Goal: Information Seeking & Learning: Check status

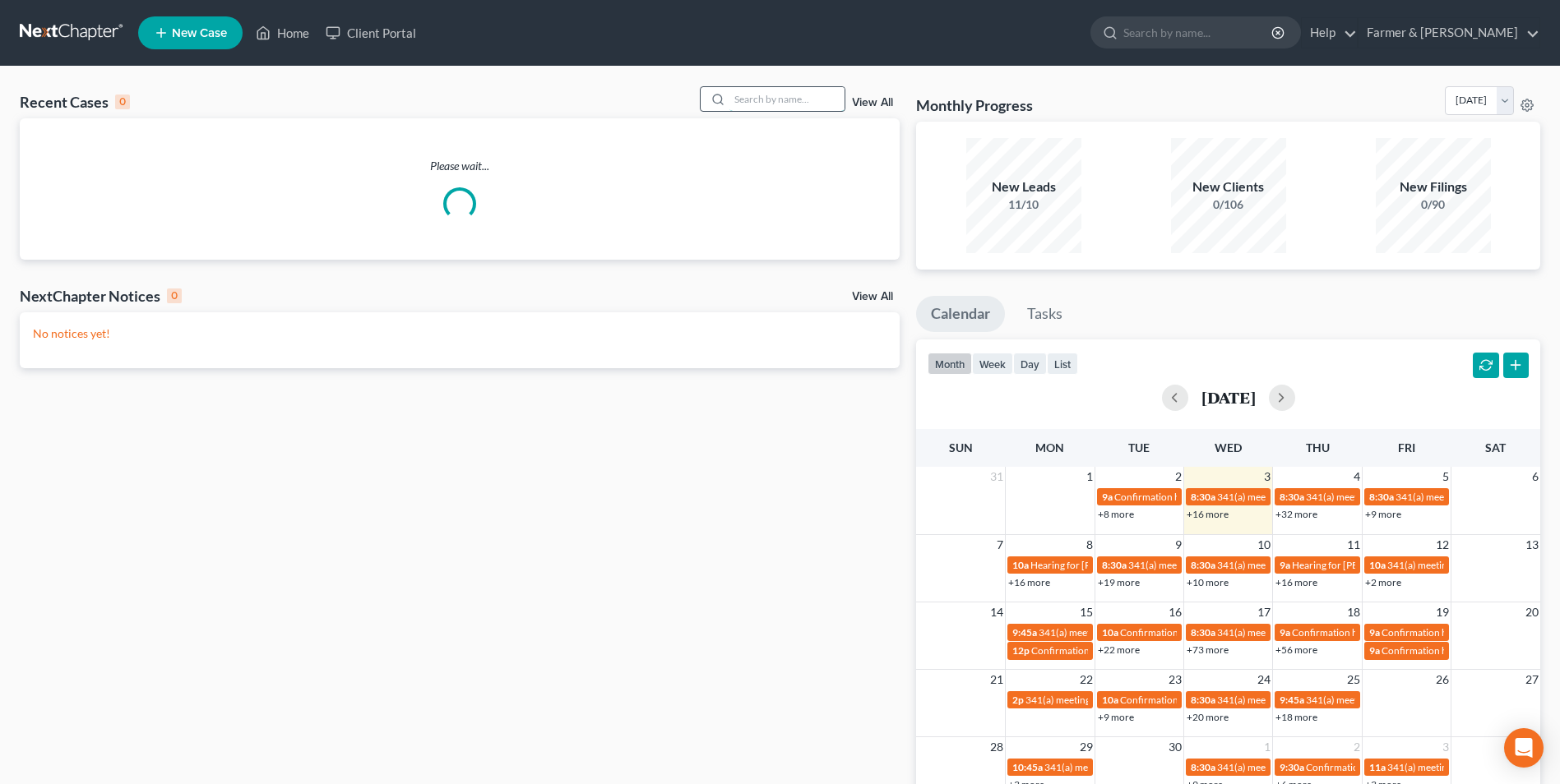
click at [754, 99] on input "search" at bounding box center [786, 99] width 115 height 24
paste input "21-10500"
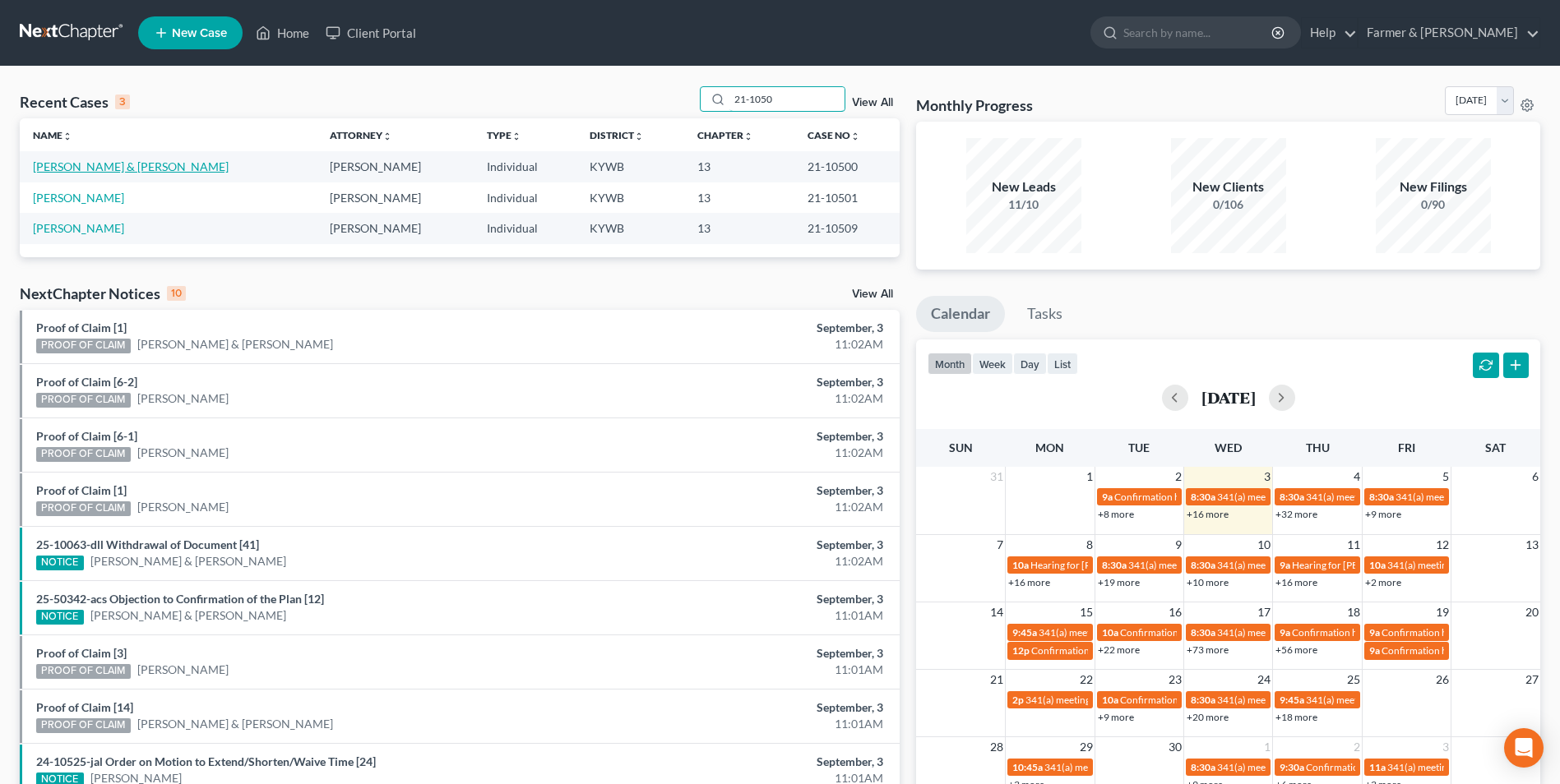
type input "21-1050"
click at [143, 167] on link "[PERSON_NAME] & [PERSON_NAME]" at bounding box center [131, 166] width 196 height 14
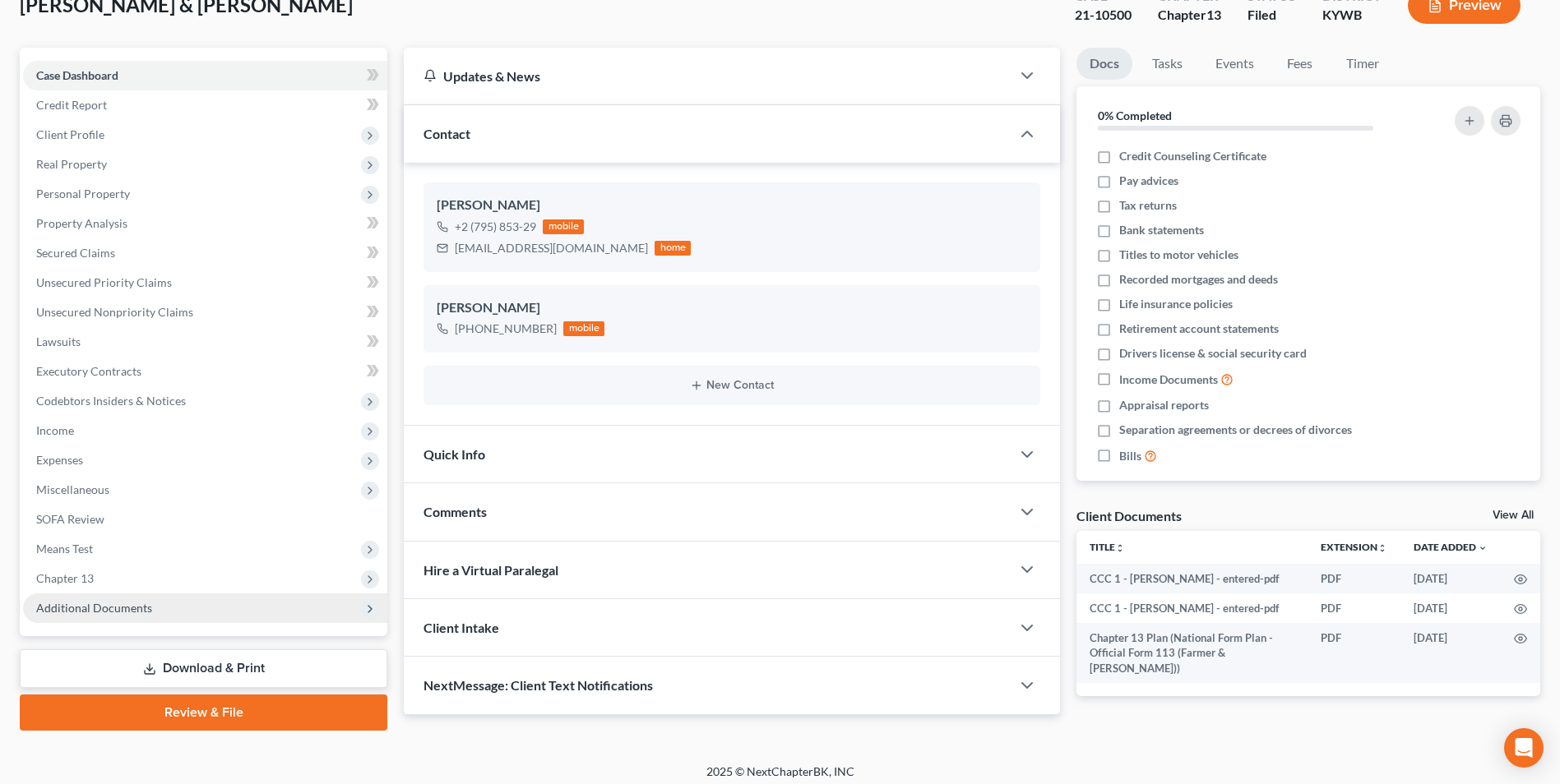
scroll to position [119, 0]
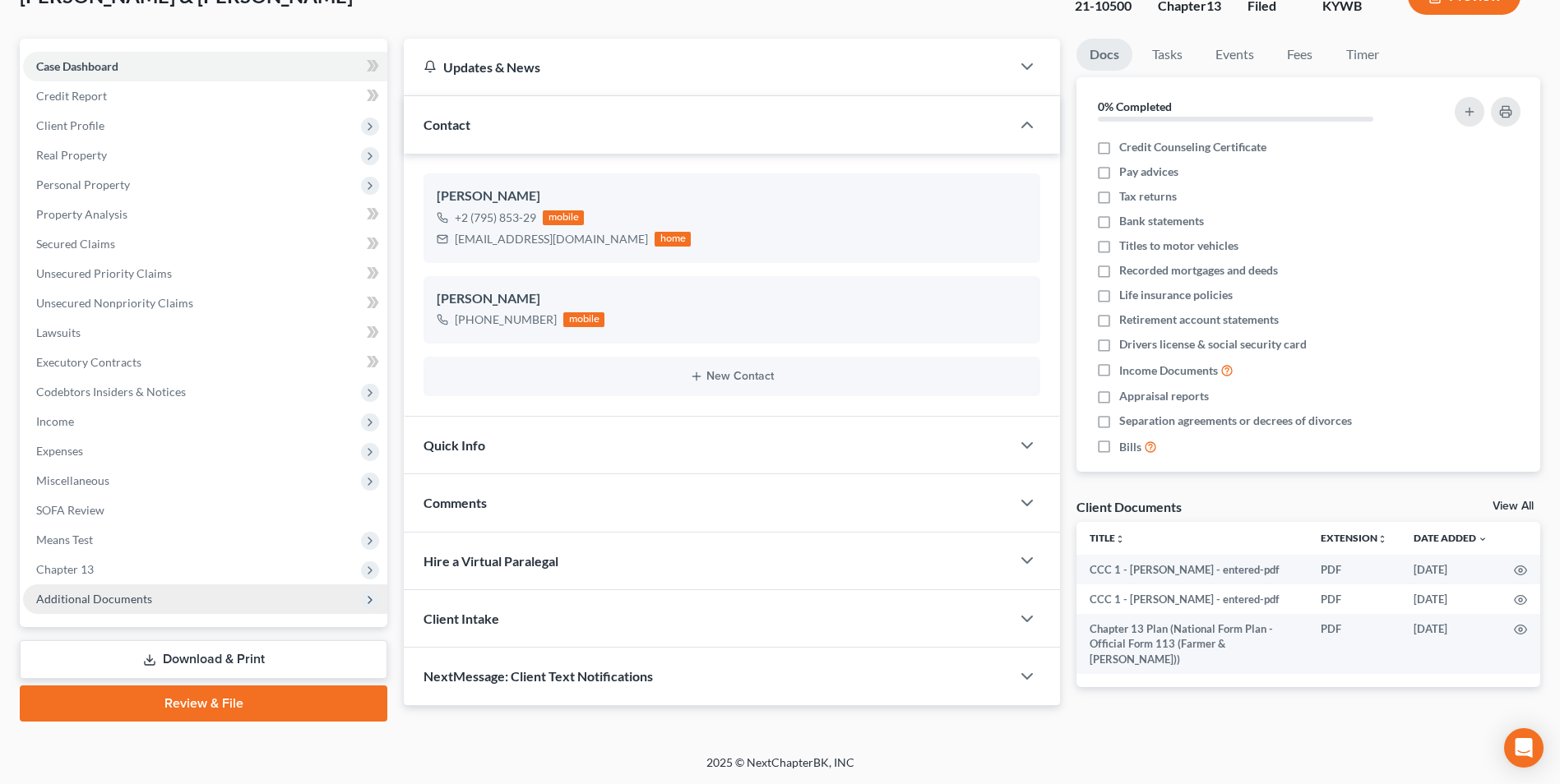
click at [166, 598] on span "Additional Documents" at bounding box center [205, 599] width 364 height 29
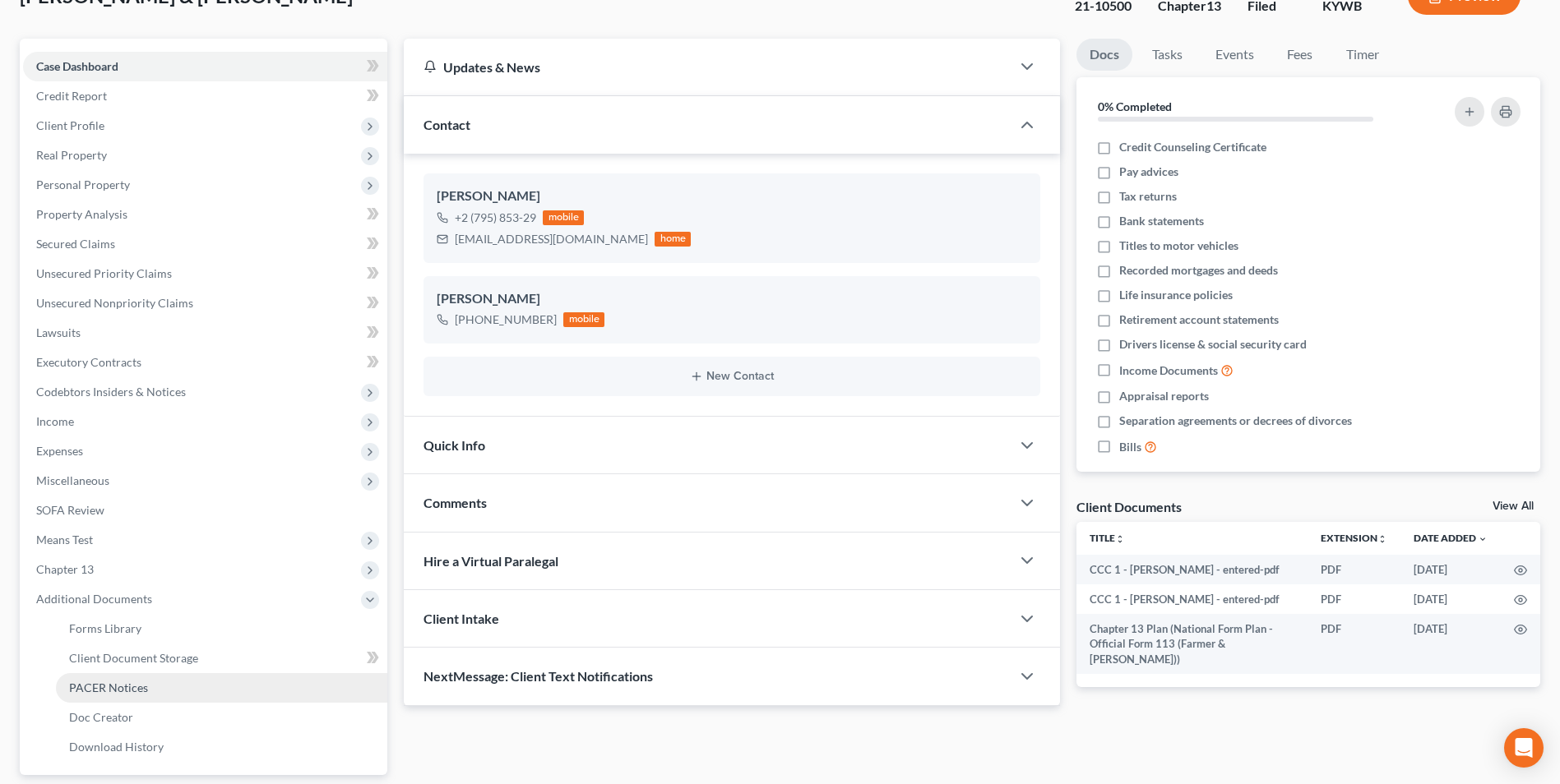
click at [172, 683] on link "PACER Notices" at bounding box center [222, 688] width 331 height 29
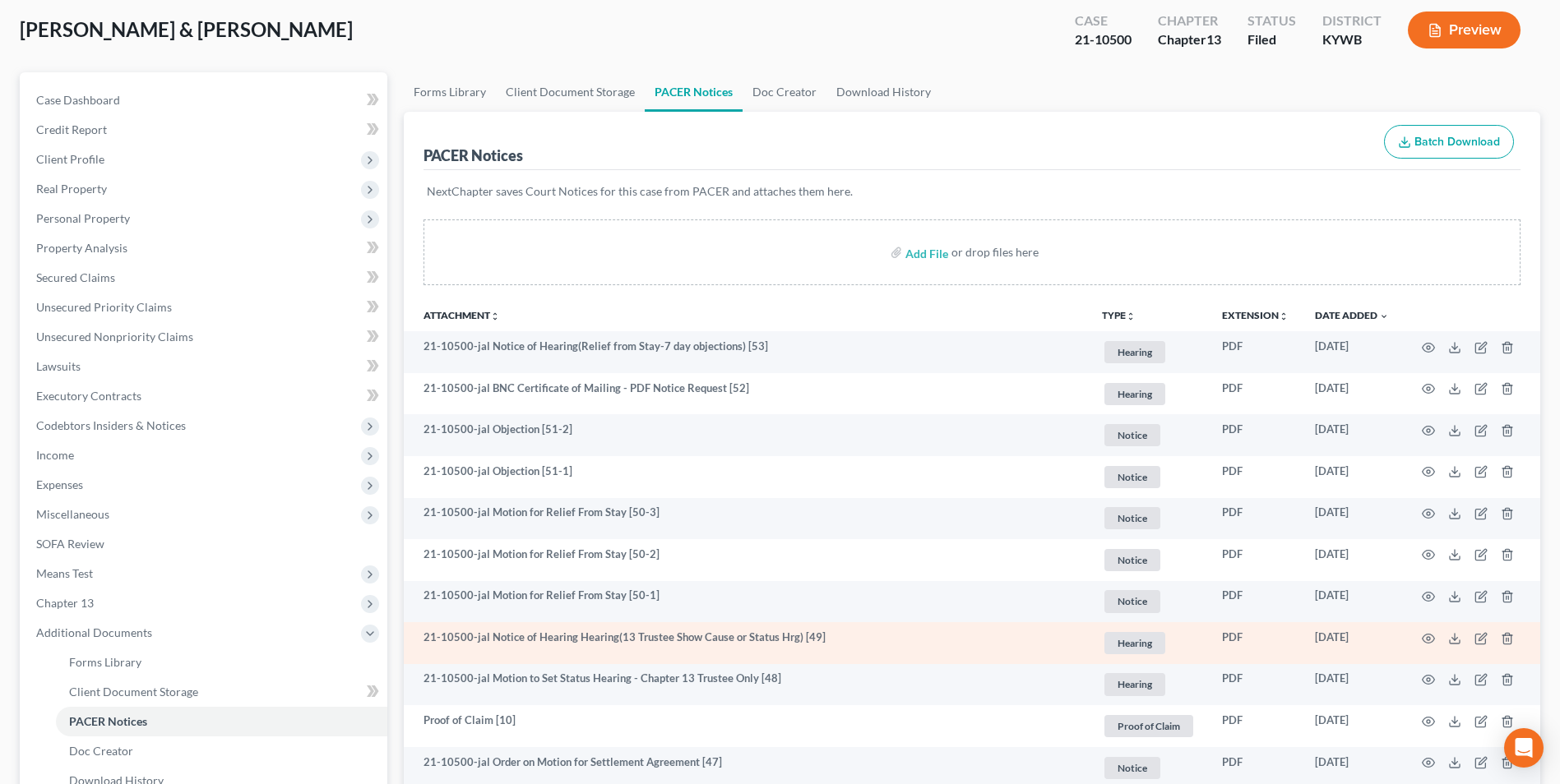
scroll to position [165, 0]
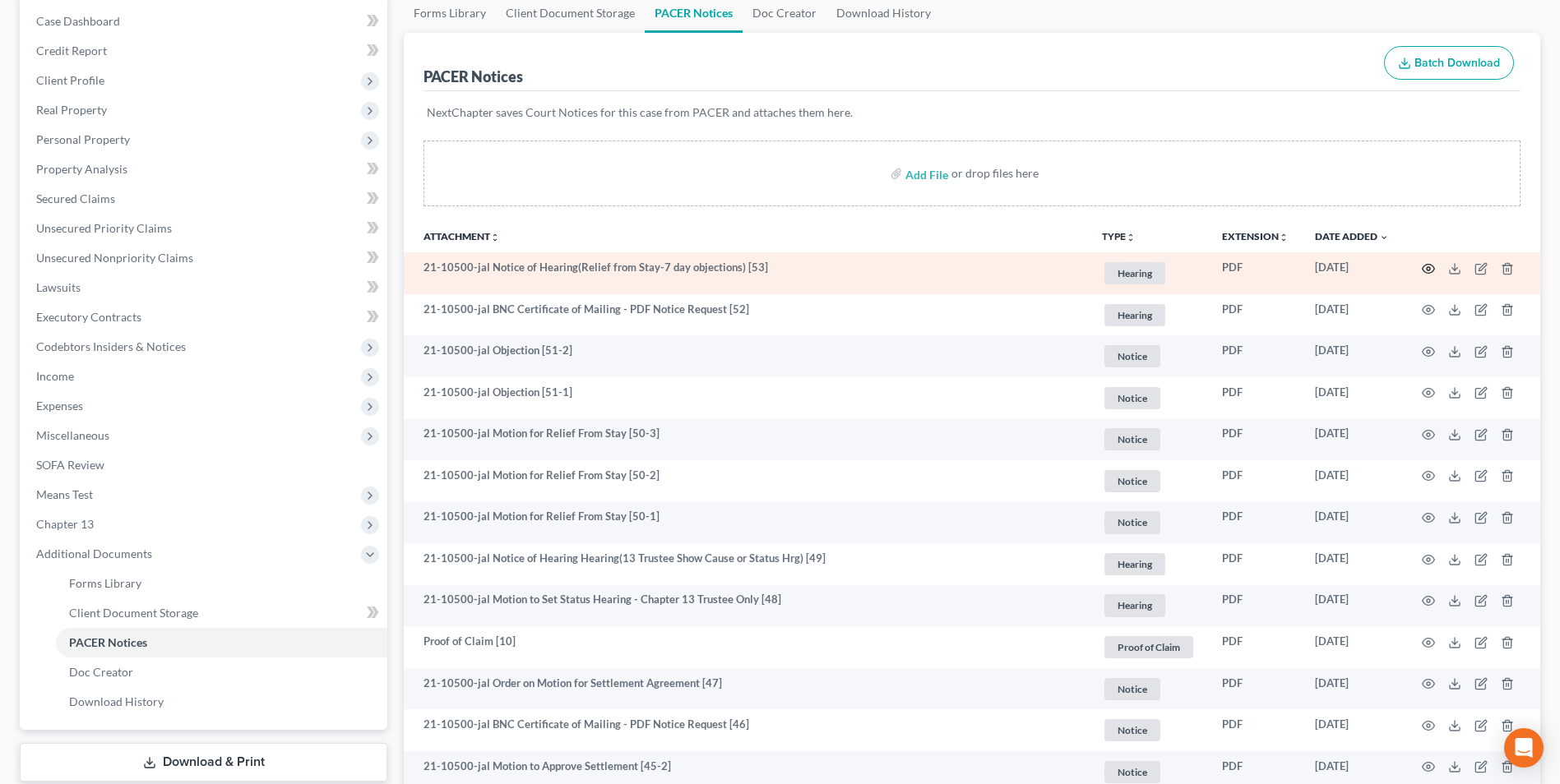
click at [1426, 267] on icon "button" at bounding box center [1428, 268] width 13 height 13
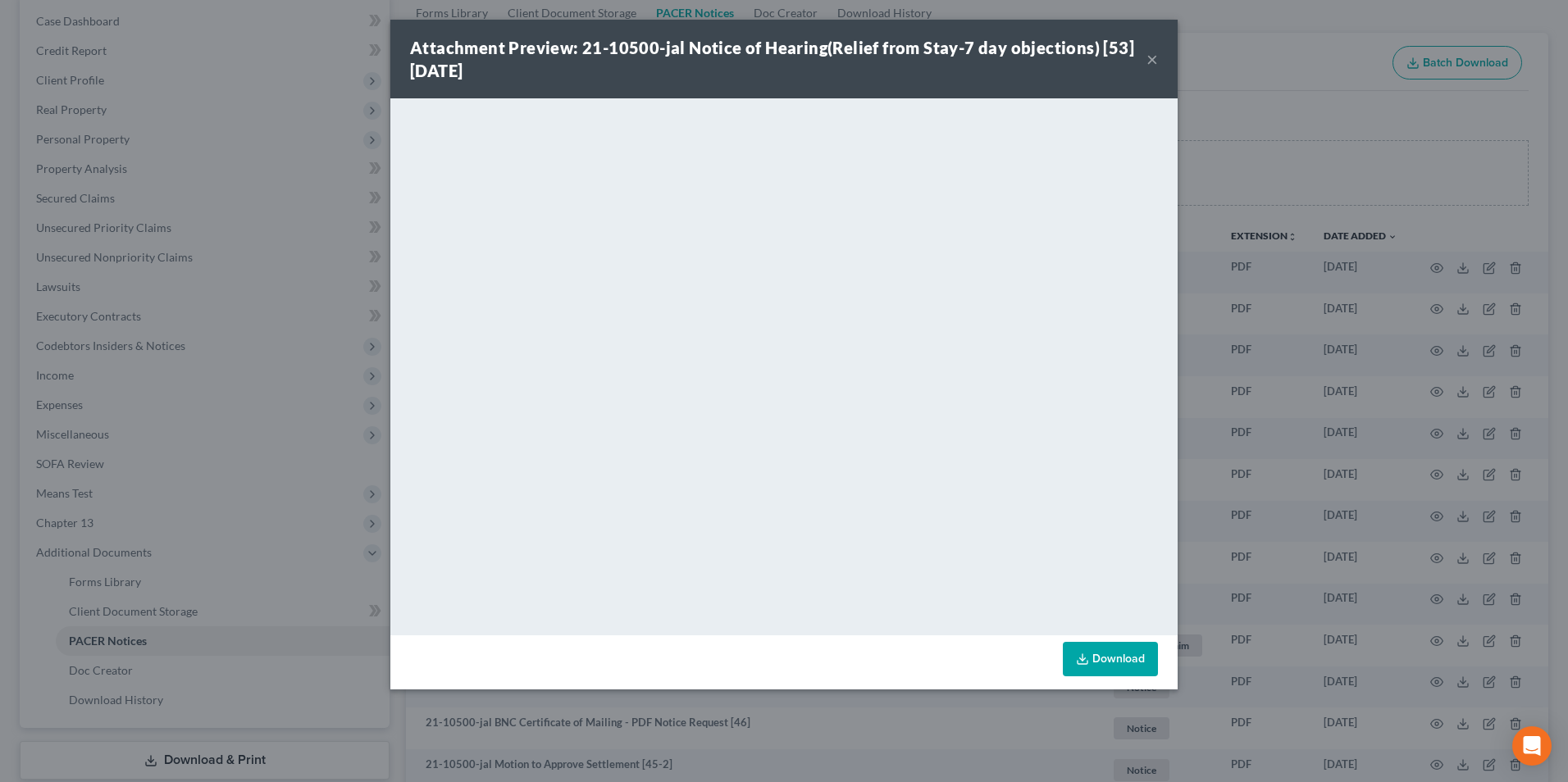
click at [1161, 60] on div "Attachment Preview: 21-10500-jal Notice of Hearing(Relief from Stay-7 day objec…" at bounding box center [784, 59] width 788 height 79
click at [1154, 61] on button "×" at bounding box center [1152, 59] width 12 height 19
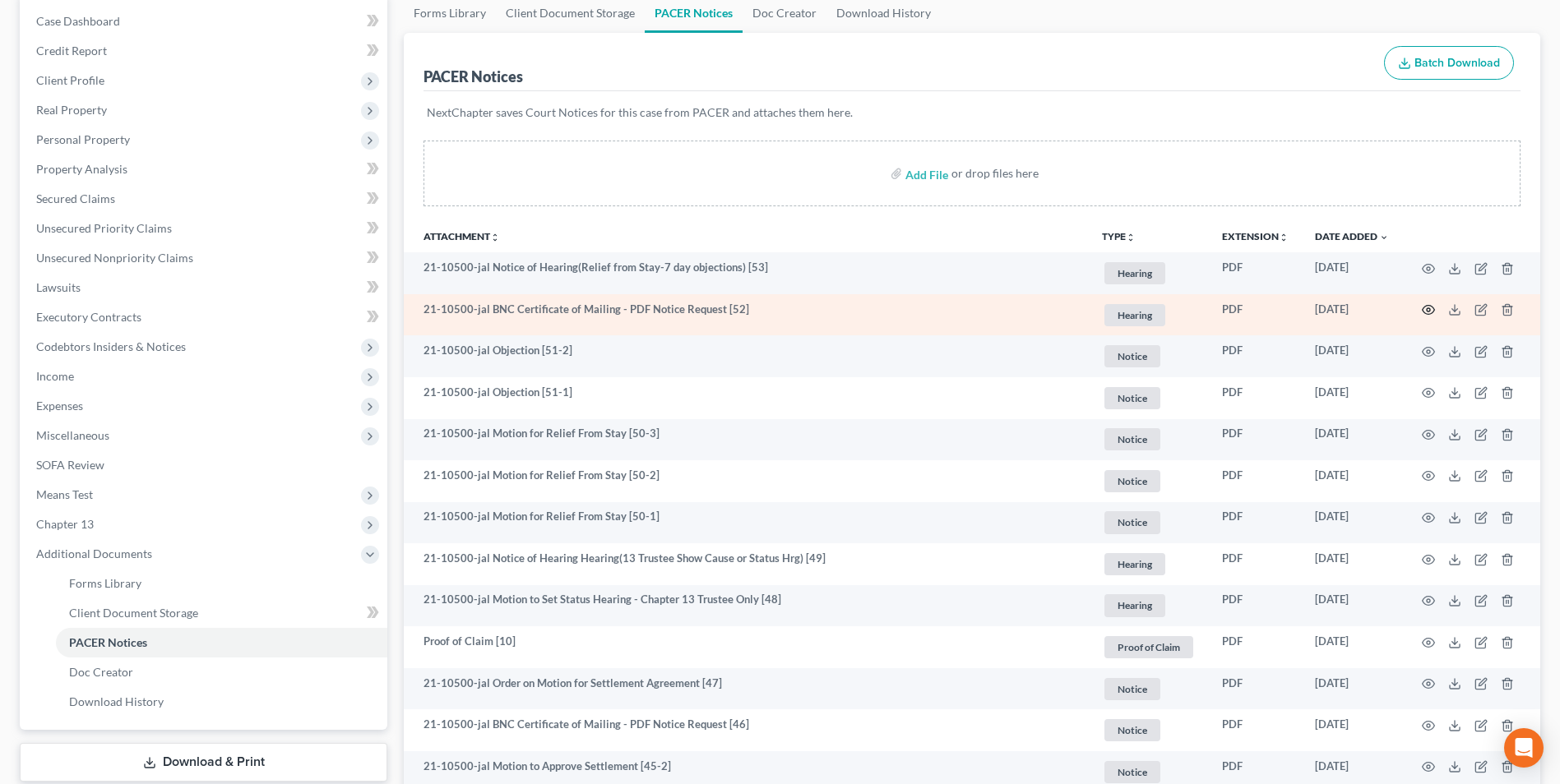
click at [1427, 308] on icon "button" at bounding box center [1428, 310] width 13 height 13
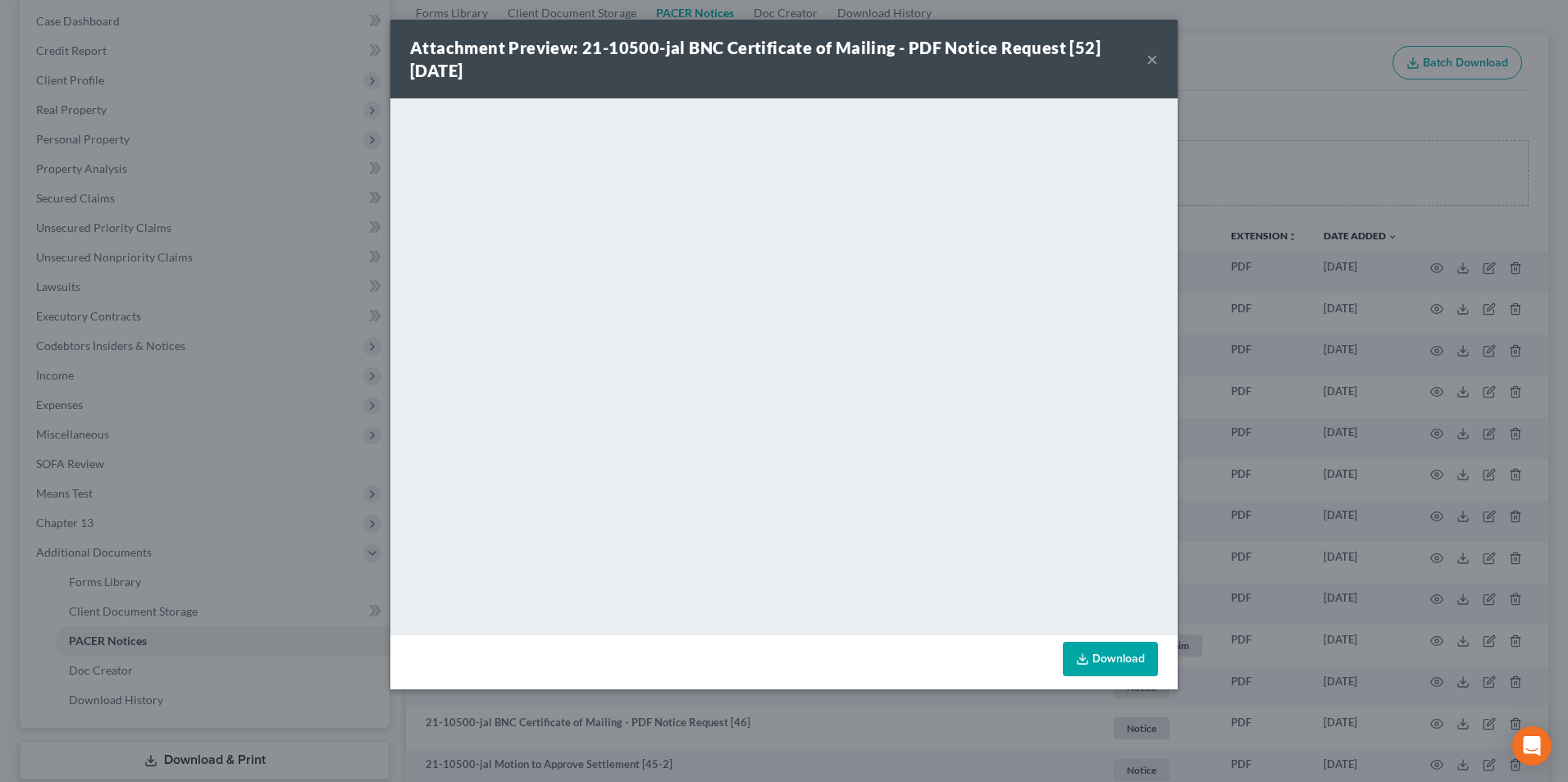
click at [1147, 61] on button "×" at bounding box center [1152, 59] width 12 height 19
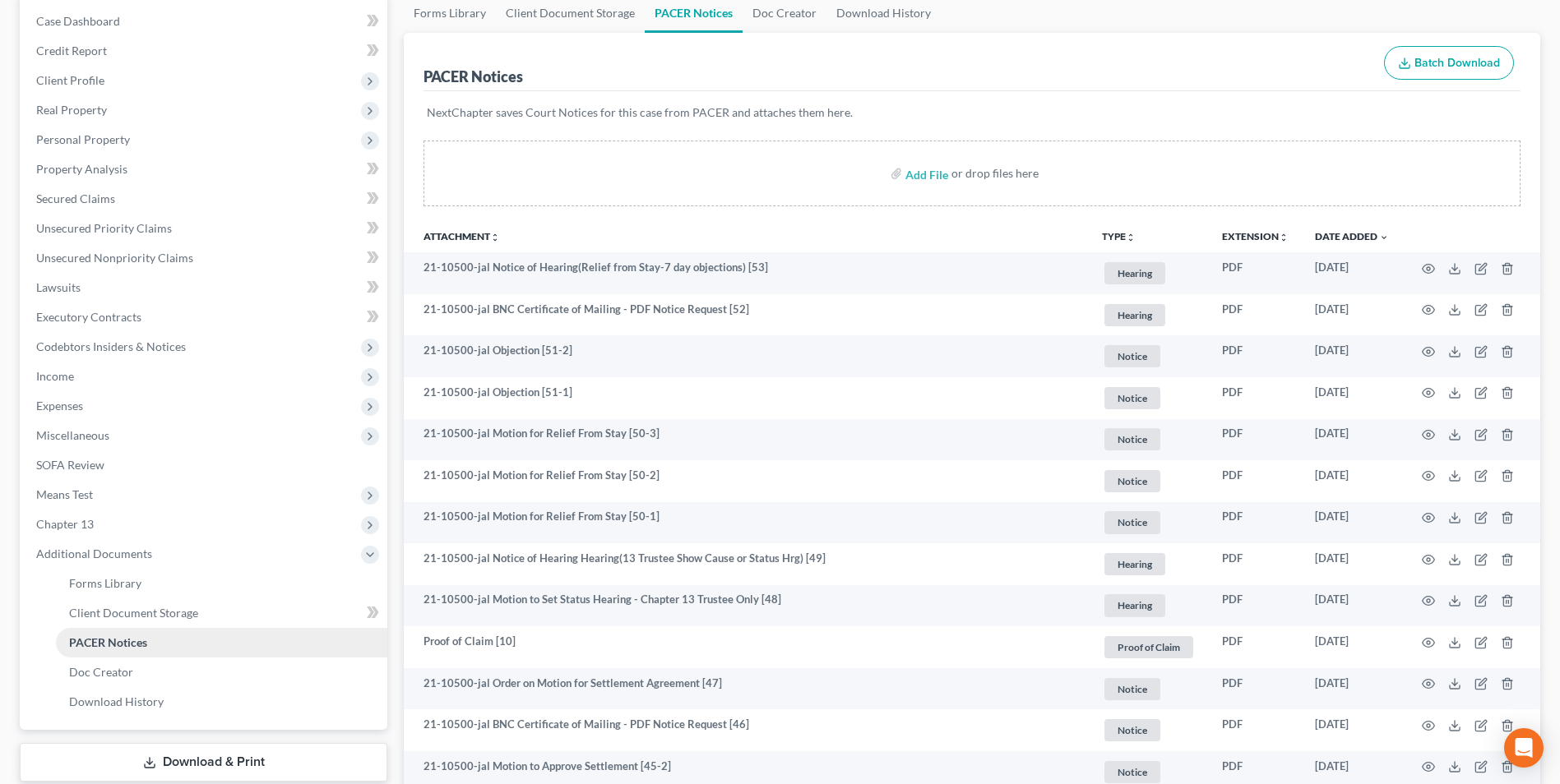
click at [159, 647] on link "PACER Notices" at bounding box center [222, 642] width 331 height 29
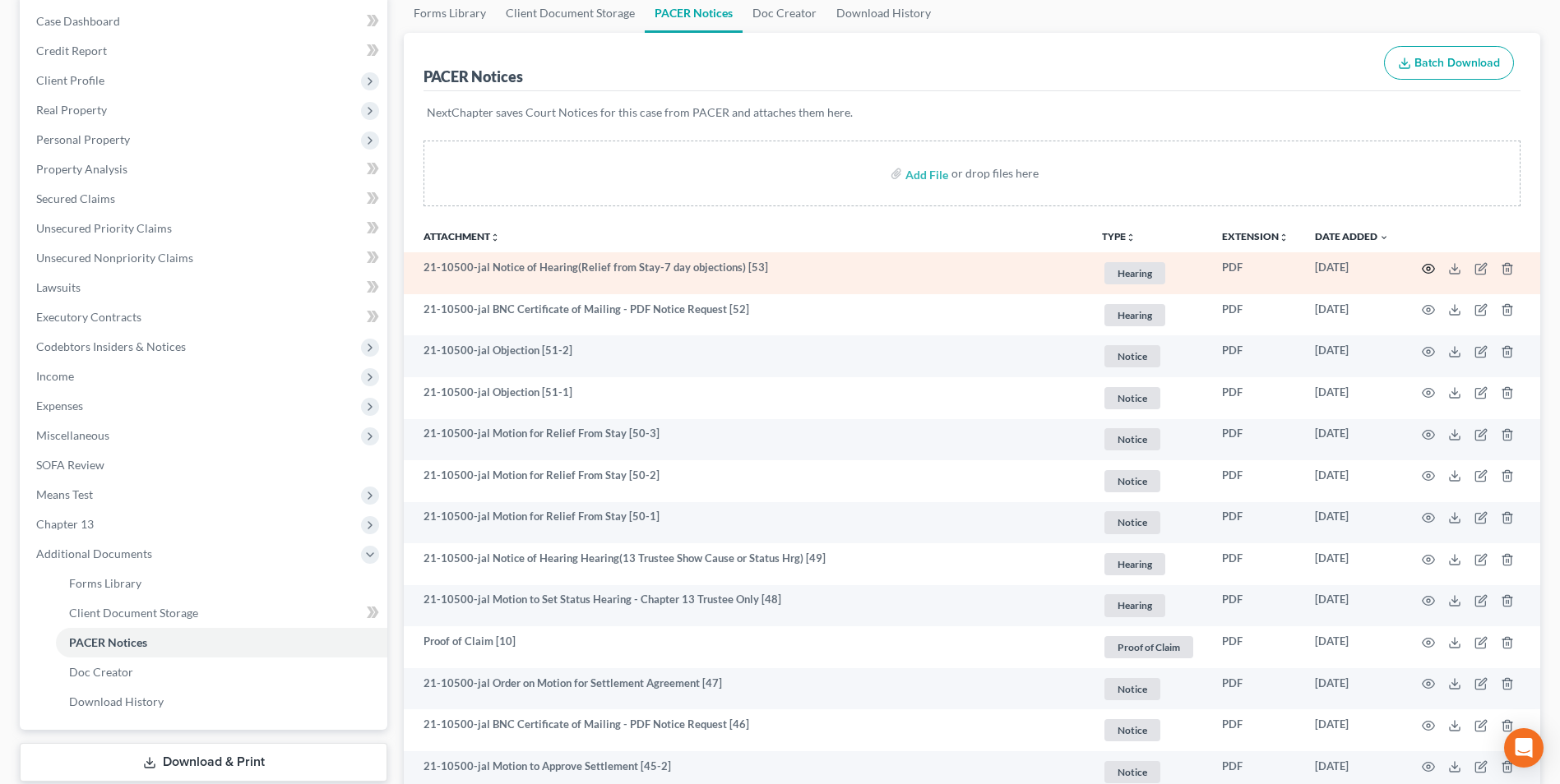
click at [1429, 267] on circle "button" at bounding box center [1429, 269] width 4 height 4
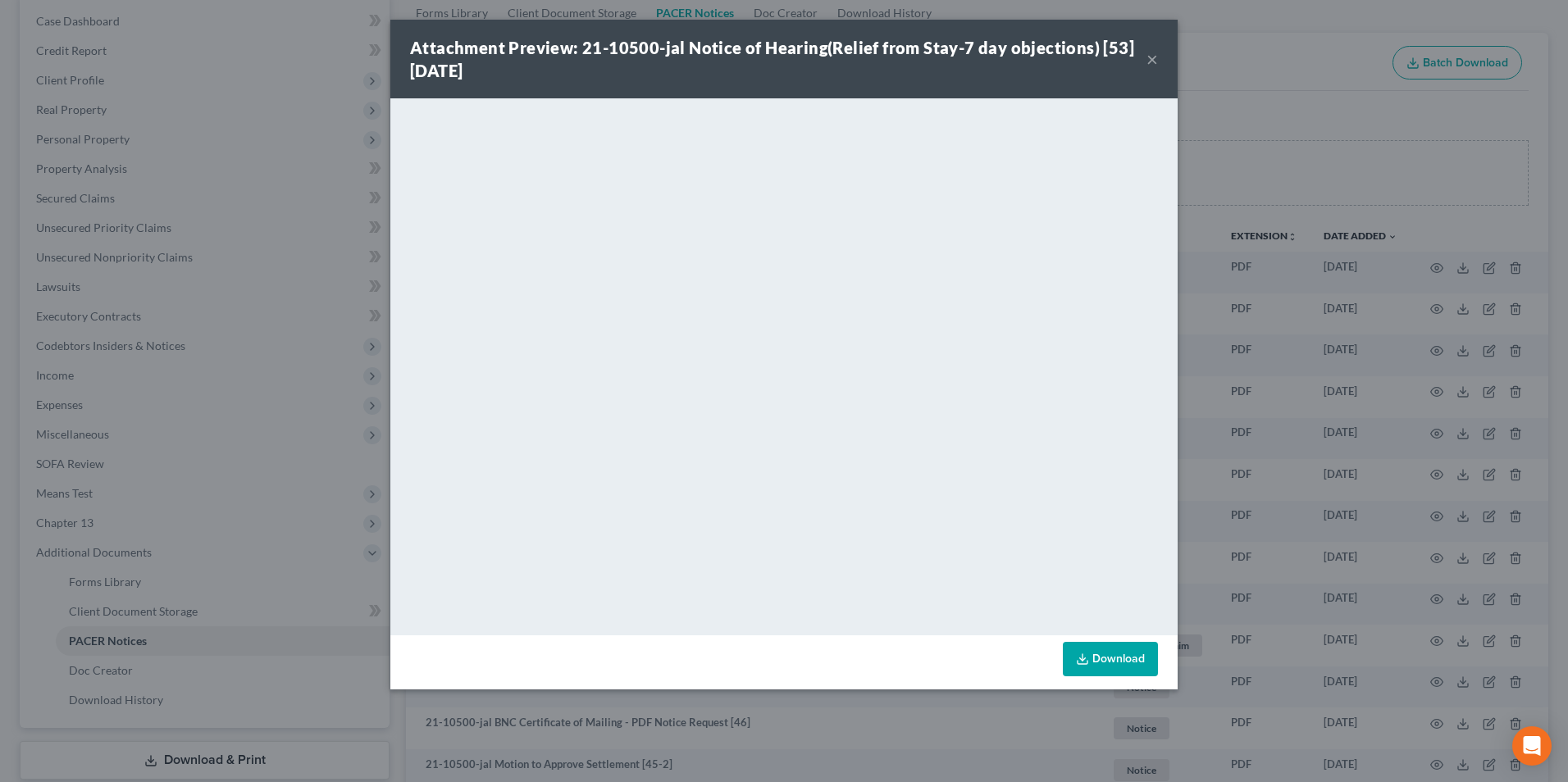
click at [1152, 59] on button "×" at bounding box center [1152, 59] width 12 height 19
